Goal: Task Accomplishment & Management: Use online tool/utility

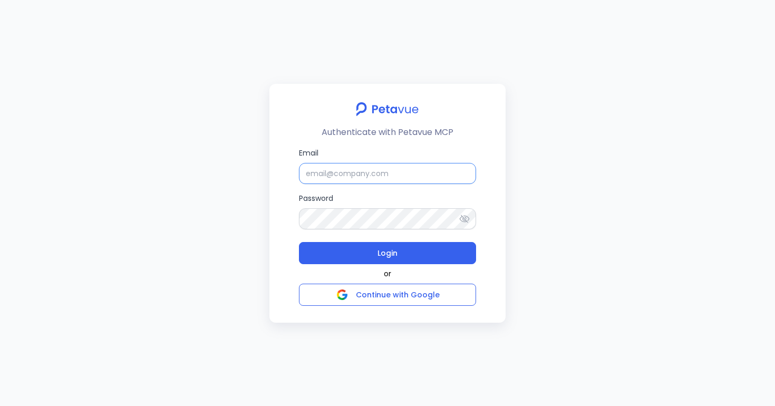
click at [416, 170] on input "Email" at bounding box center [387, 173] width 177 height 21
type input "ijasnahamed@gmail.com"
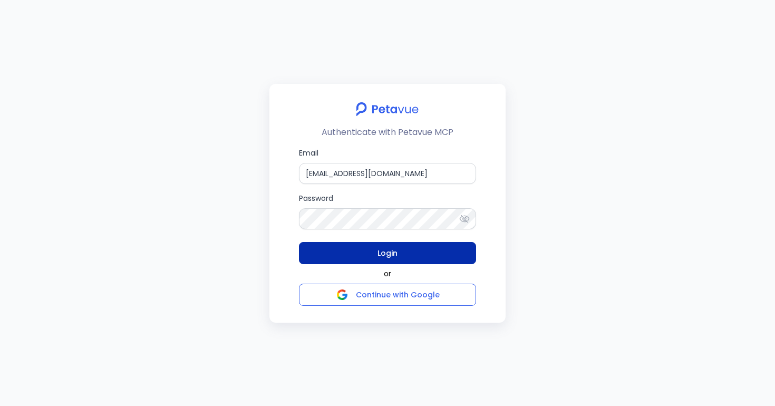
click at [328, 253] on button "Login" at bounding box center [387, 253] width 177 height 22
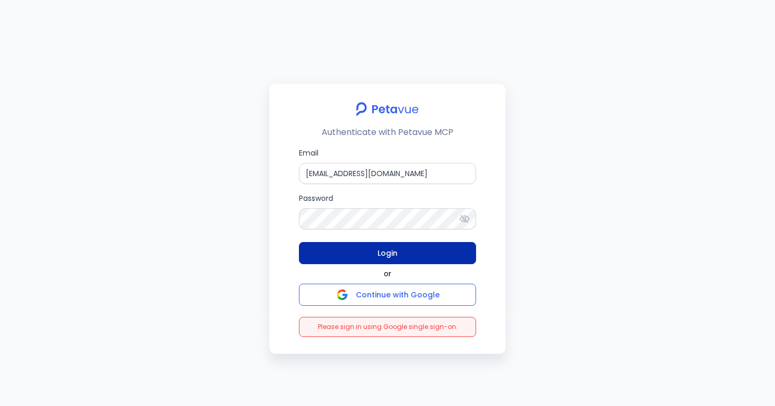
click at [426, 258] on button "Login" at bounding box center [387, 253] width 177 height 22
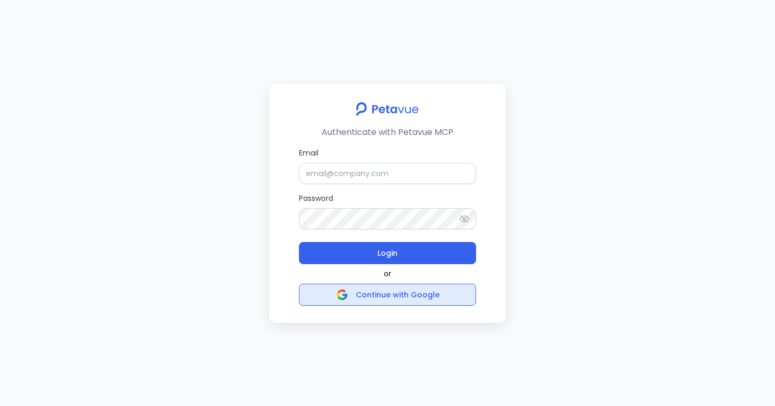
click at [426, 296] on span "Continue with Google" at bounding box center [398, 294] width 84 height 11
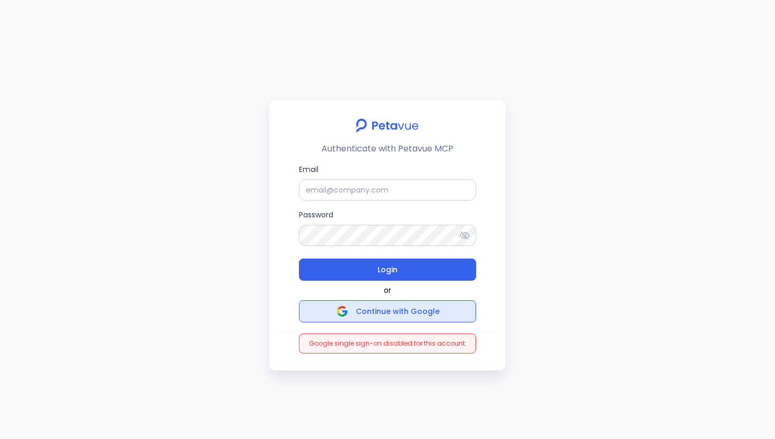
click at [436, 316] on span "Continue with Google" at bounding box center [388, 311] width 104 height 15
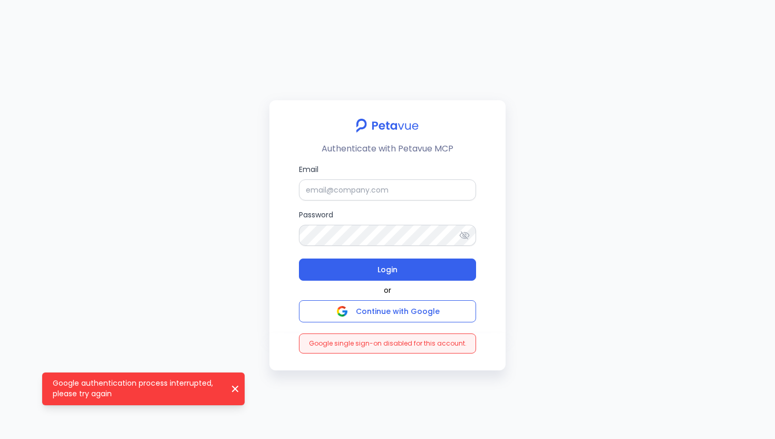
click at [214, 227] on div "Authenticate with Petavue MCP Email Password Login or Continue with Google Goog…" at bounding box center [387, 219] width 775 height 439
